Goal: Task Accomplishment & Management: Use online tool/utility

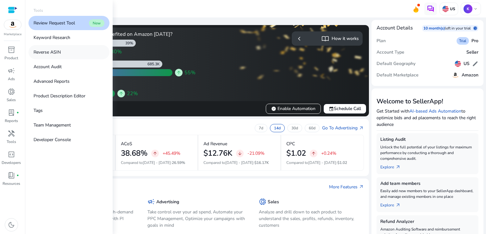
click at [72, 48] on link "Reverse ASIN" at bounding box center [69, 52] width 81 height 14
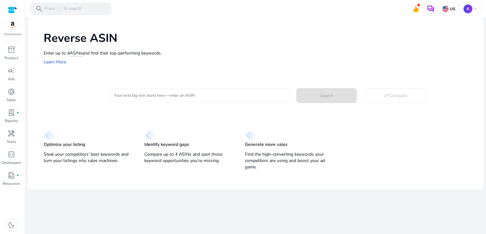
click at [184, 95] on input "Your next big win starts here—enter an ASIN" at bounding box center [200, 95] width 173 height 7
